Goal: Information Seeking & Learning: Check status

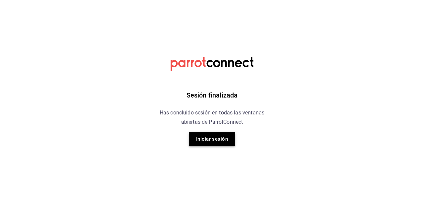
click at [195, 140] on button "Iniciar sesión" at bounding box center [212, 139] width 46 height 14
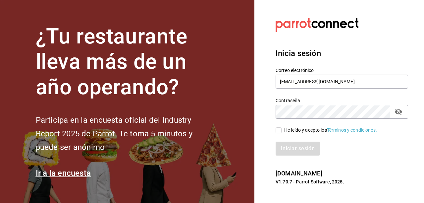
click at [277, 131] on input "He leído y acepto los Términos y condiciones." at bounding box center [278, 130] width 6 height 6
checkbox input "true"
click at [295, 146] on button "Iniciar sesión" at bounding box center [297, 148] width 45 height 14
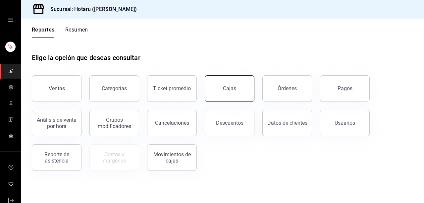
click at [244, 90] on link "Cajas" at bounding box center [230, 88] width 50 height 26
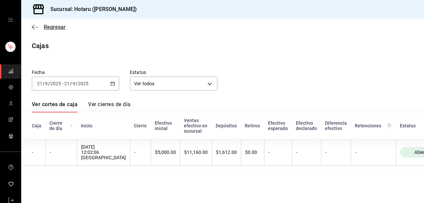
click at [33, 28] on icon "button" at bounding box center [35, 27] width 7 height 6
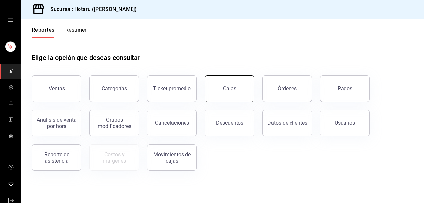
click at [242, 90] on link "Cajas" at bounding box center [230, 88] width 50 height 26
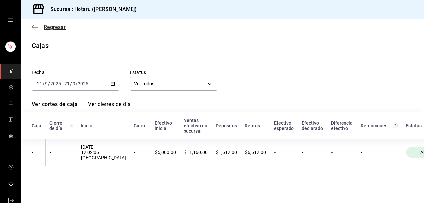
click at [36, 25] on icon "button" at bounding box center [35, 27] width 7 height 6
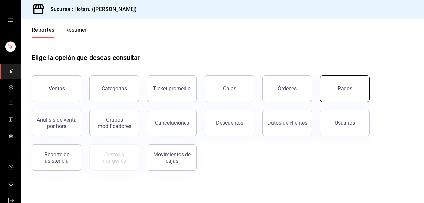
click at [336, 90] on button "Pagos" at bounding box center [345, 88] width 50 height 26
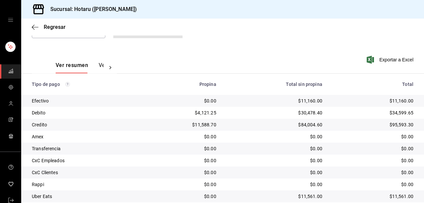
scroll to position [114, 0]
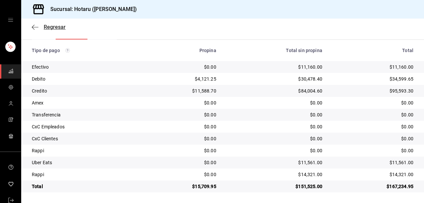
click at [34, 25] on icon "button" at bounding box center [35, 27] width 7 height 6
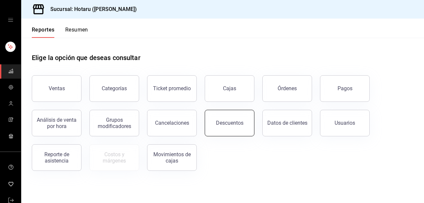
click at [226, 124] on div "Descuentos" at bounding box center [229, 123] width 27 height 6
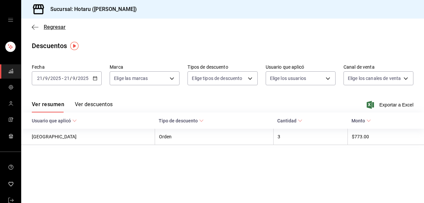
click at [36, 26] on icon "button" at bounding box center [35, 27] width 7 height 6
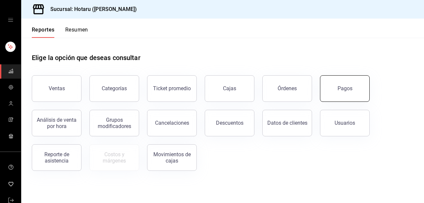
click at [338, 90] on div "Pagos" at bounding box center [344, 88] width 15 height 6
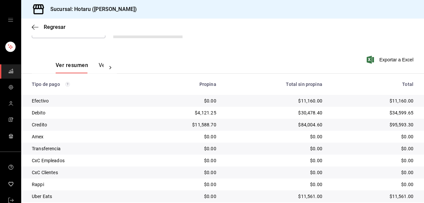
scroll to position [114, 0]
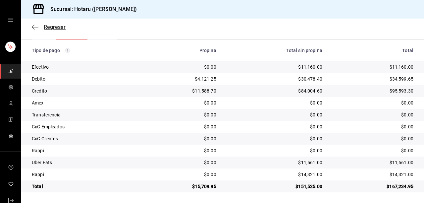
click at [36, 24] on icon "button" at bounding box center [35, 27] width 7 height 6
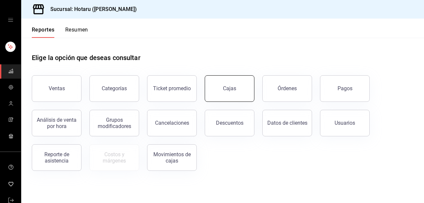
click at [227, 89] on div "Cajas" at bounding box center [230, 88] width 14 height 8
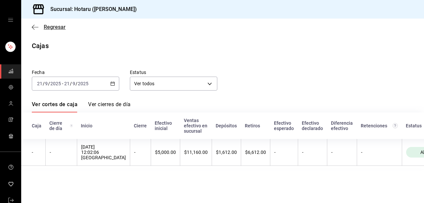
click at [37, 29] on icon "button" at bounding box center [35, 27] width 7 height 6
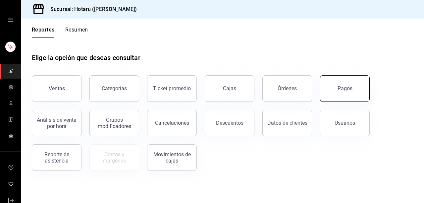
click at [340, 98] on button "Pagos" at bounding box center [345, 88] width 50 height 26
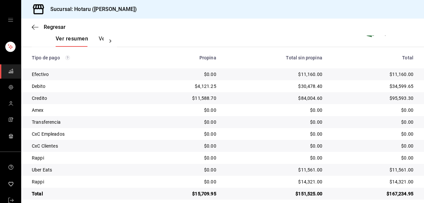
scroll to position [114, 0]
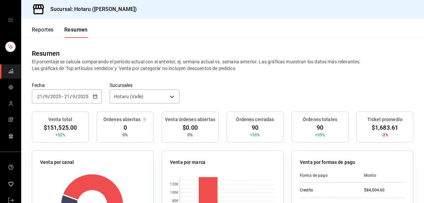
click at [44, 35] on button "Reportes" at bounding box center [43, 31] width 22 height 11
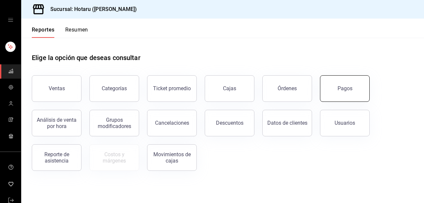
click at [330, 85] on button "Pagos" at bounding box center [345, 88] width 50 height 26
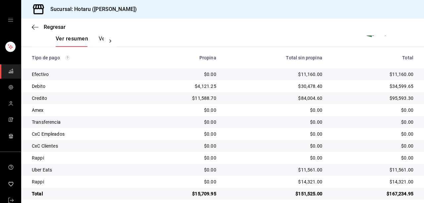
scroll to position [114, 0]
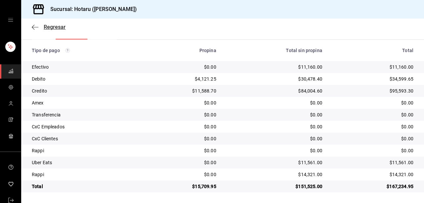
click at [39, 27] on span "Regresar" at bounding box center [49, 27] width 34 height 6
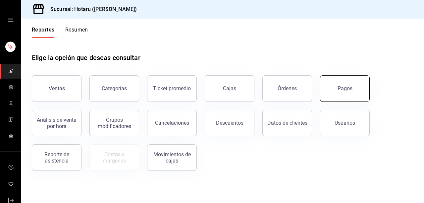
click at [324, 90] on button "Pagos" at bounding box center [345, 88] width 50 height 26
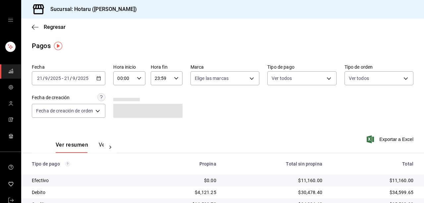
scroll to position [114, 0]
